Goal: Task Accomplishment & Management: Manage account settings

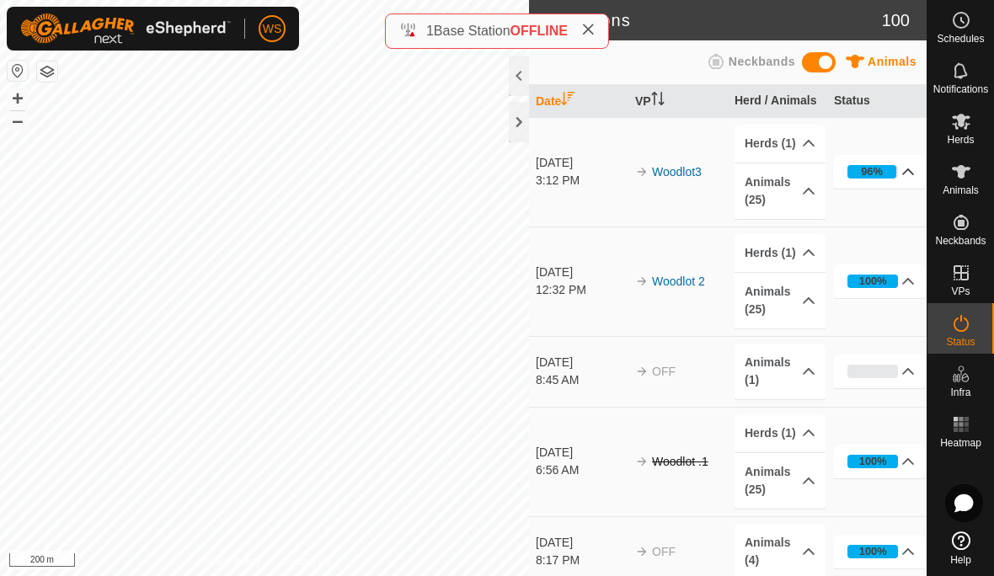
click at [909, 168] on icon at bounding box center [907, 171] width 13 height 13
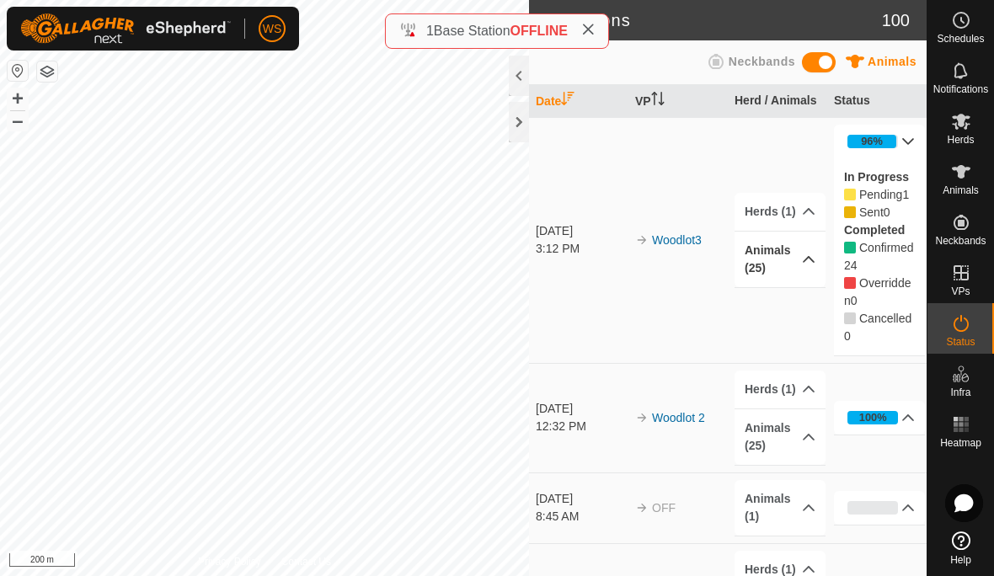
click at [809, 264] on icon at bounding box center [808, 259] width 13 height 13
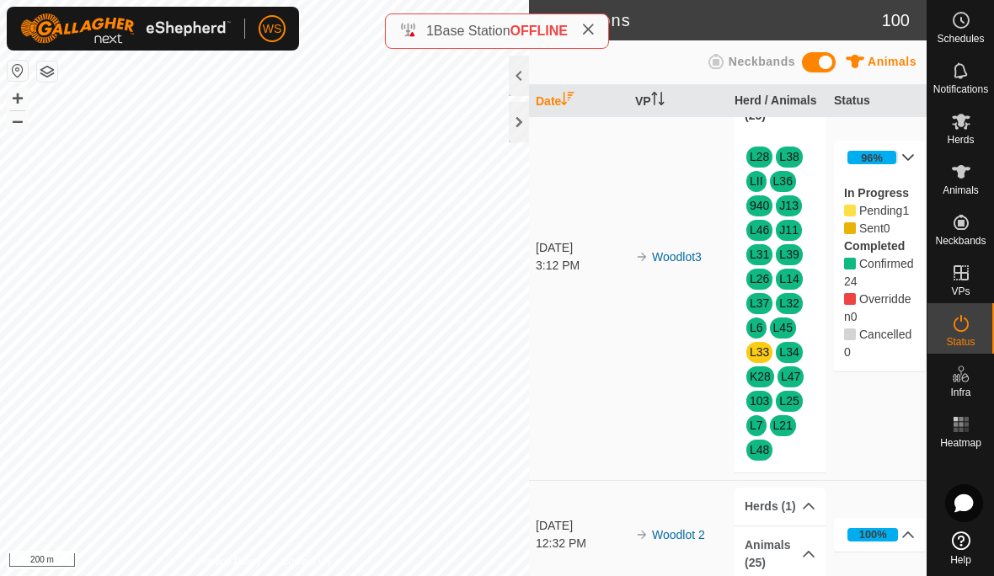
scroll to position [83, 0]
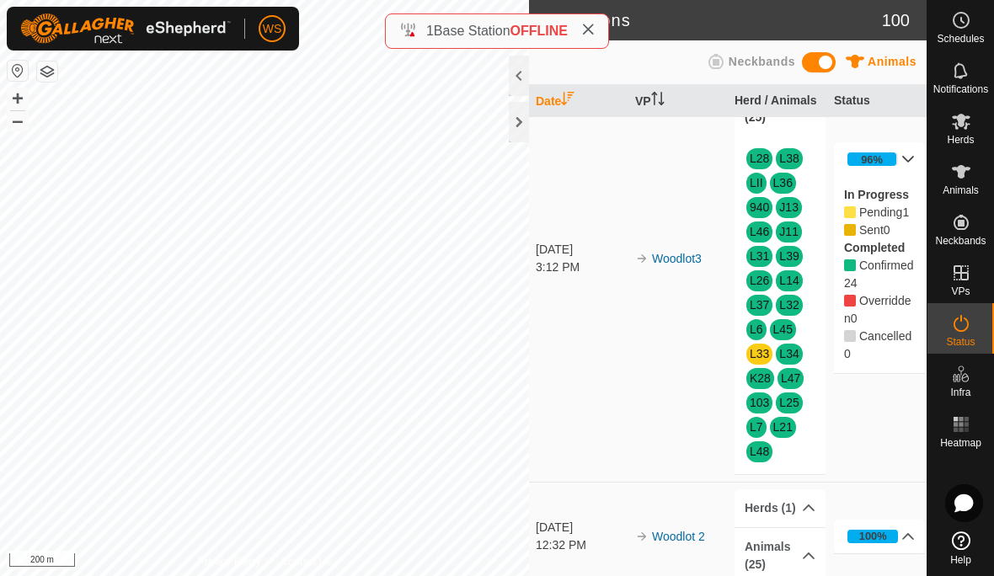
click at [691, 403] on td "Woodlot3" at bounding box center [677, 258] width 99 height 447
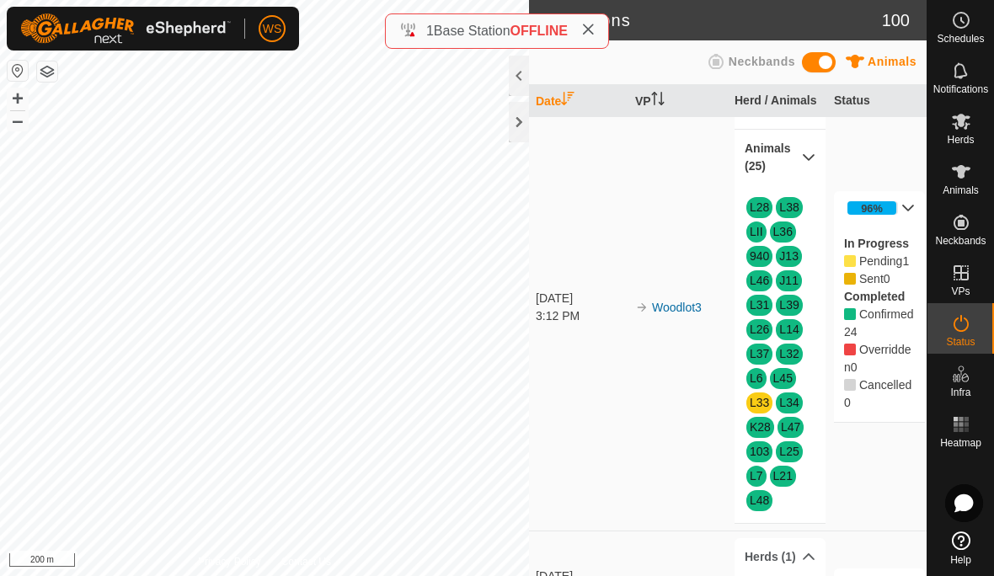
scroll to position [35, 0]
click at [965, 178] on icon at bounding box center [961, 172] width 20 height 20
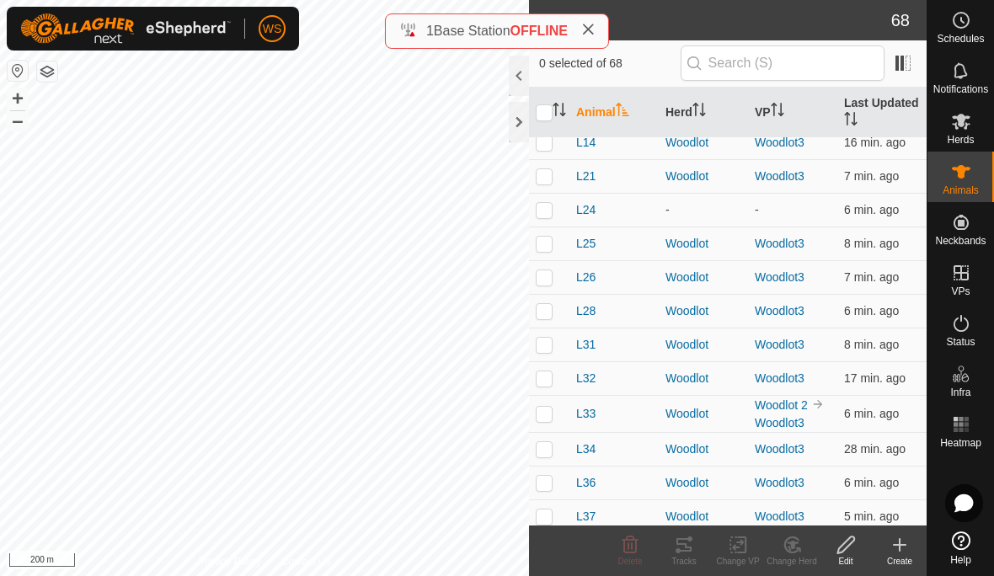
scroll to position [1435, 0]
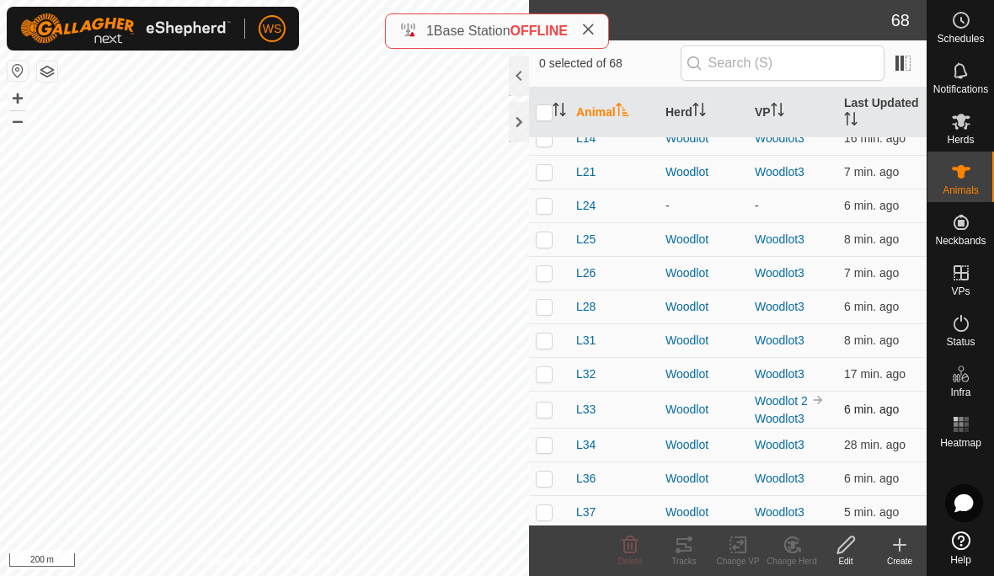
click at [552, 403] on p-checkbox at bounding box center [544, 409] width 17 height 13
checkbox input "true"
